Goal: Find specific page/section: Locate a particular part of the current website

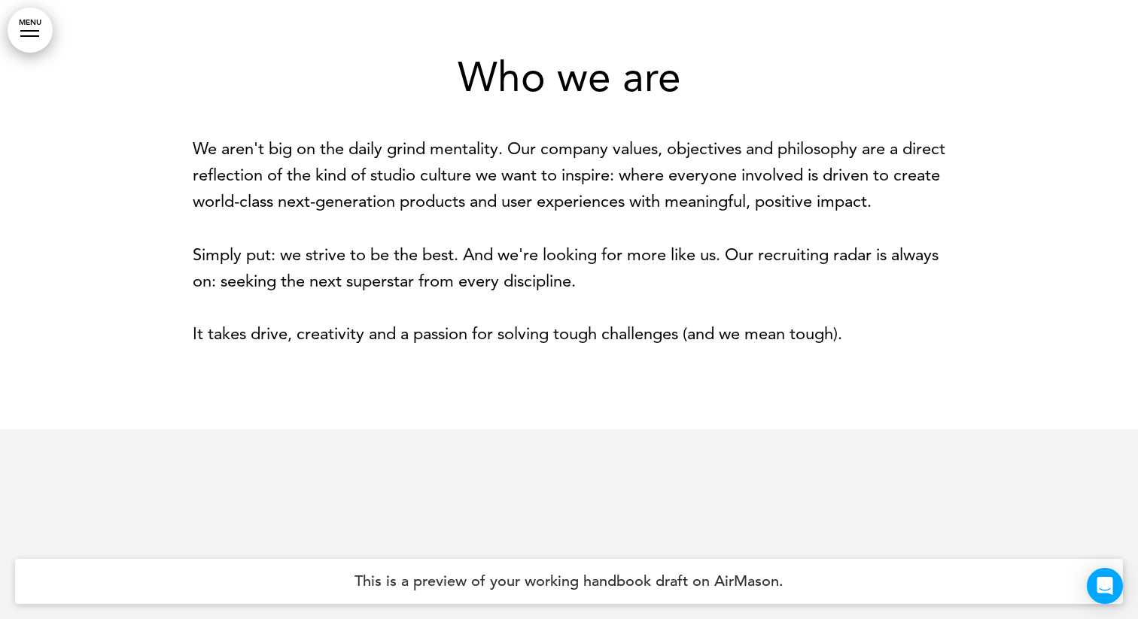
click at [22, 32] on link "MENU" at bounding box center [30, 30] width 45 height 45
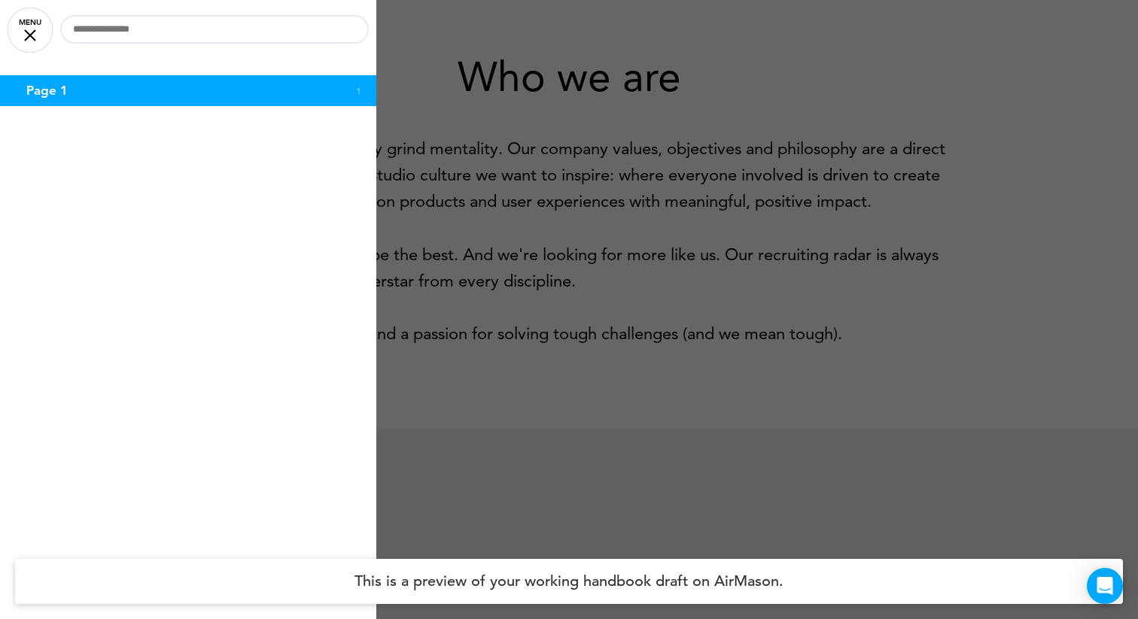
click at [35, 35] on link "MENU" at bounding box center [30, 30] width 45 height 45
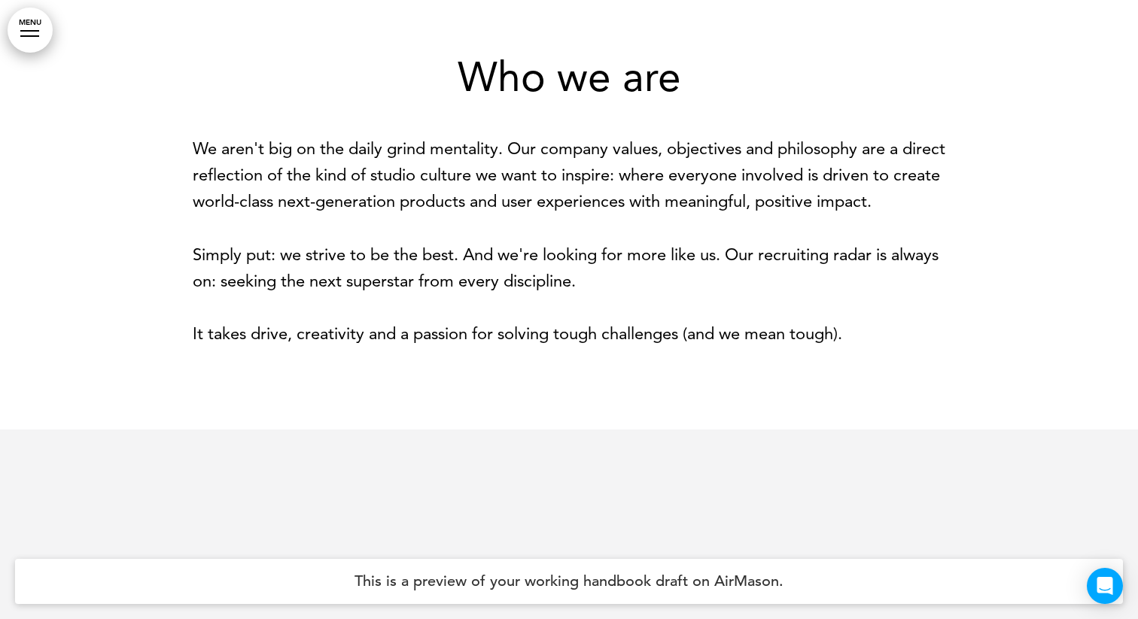
click at [33, 30] on div at bounding box center [29, 31] width 19 height 2
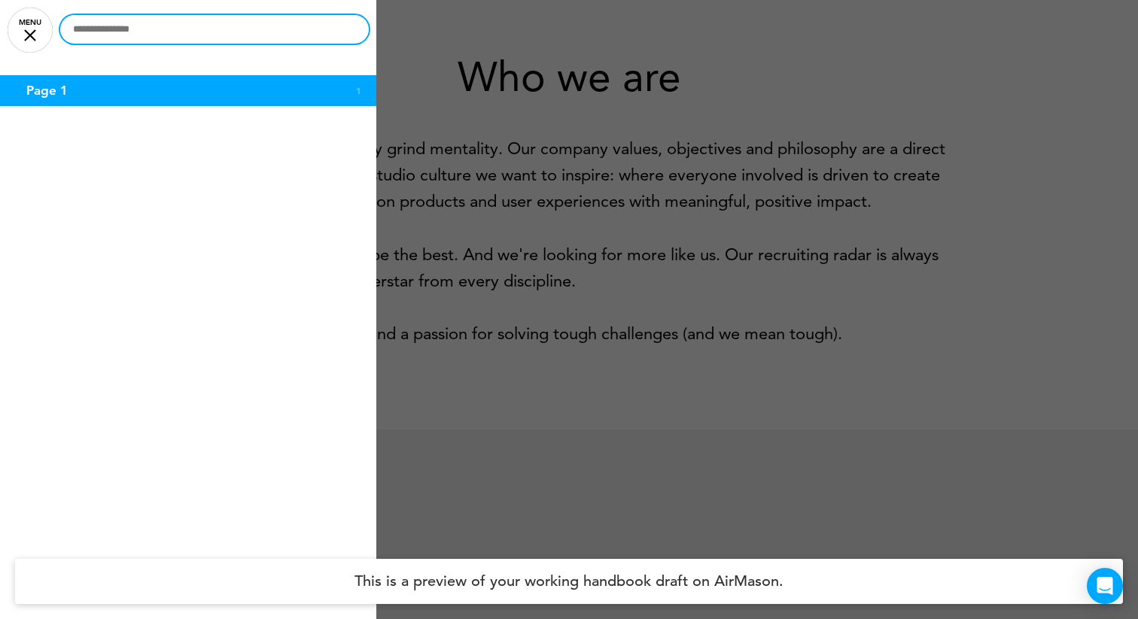
click at [163, 29] on input "text" at bounding box center [214, 29] width 308 height 29
type input "*"
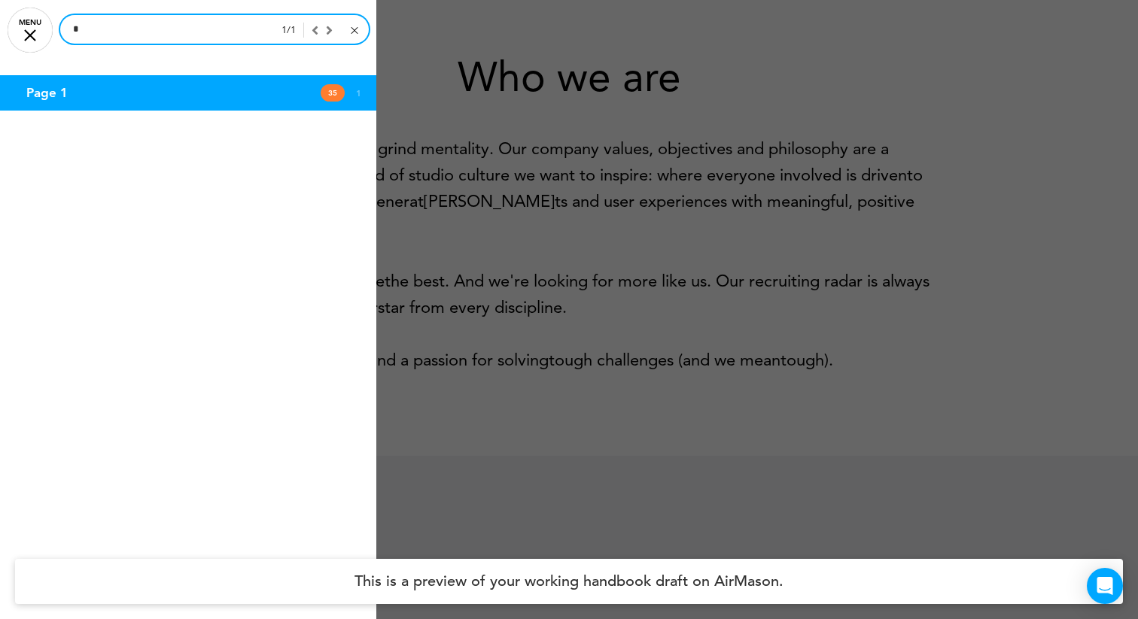
type input "*"
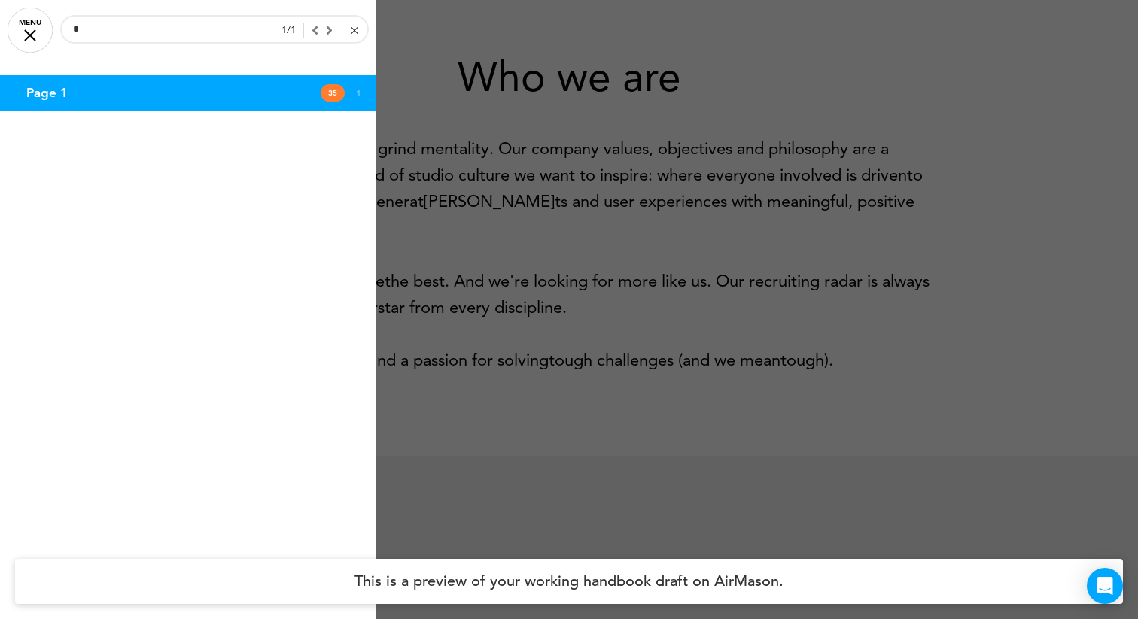
click at [33, 35] on link "MENU" at bounding box center [30, 30] width 45 height 45
